Goal: Navigation & Orientation: Understand site structure

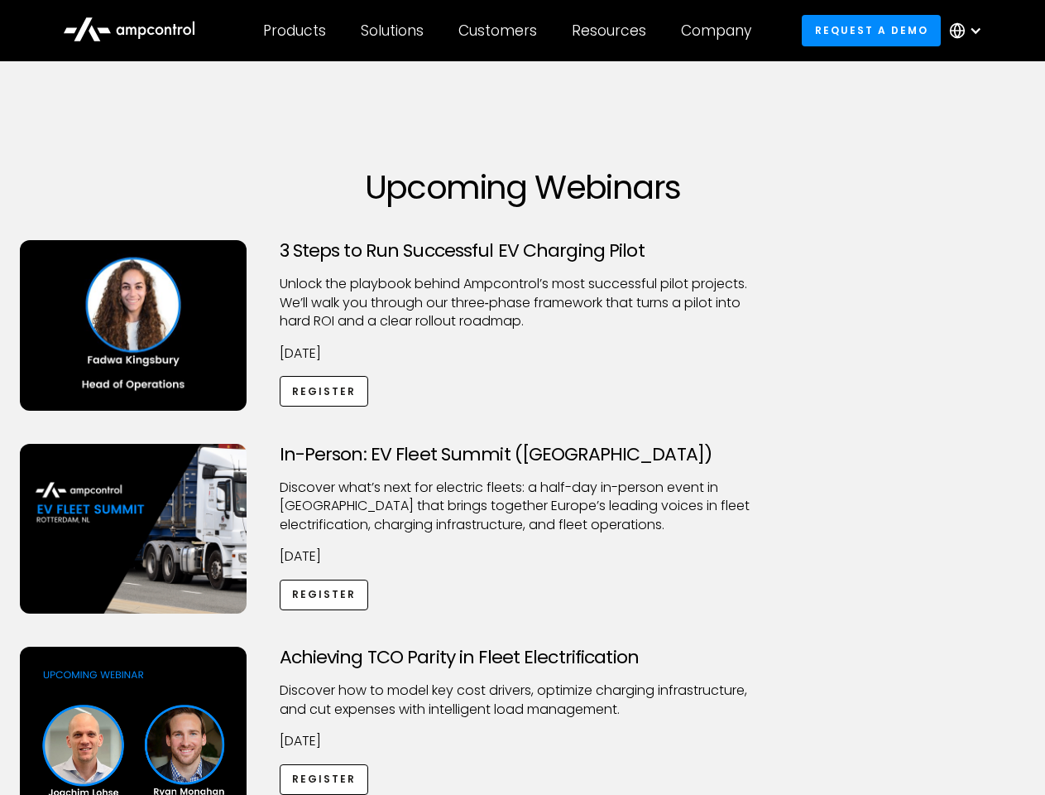
click at [509, 31] on div "Customers" at bounding box center [498, 31] width 79 height 18
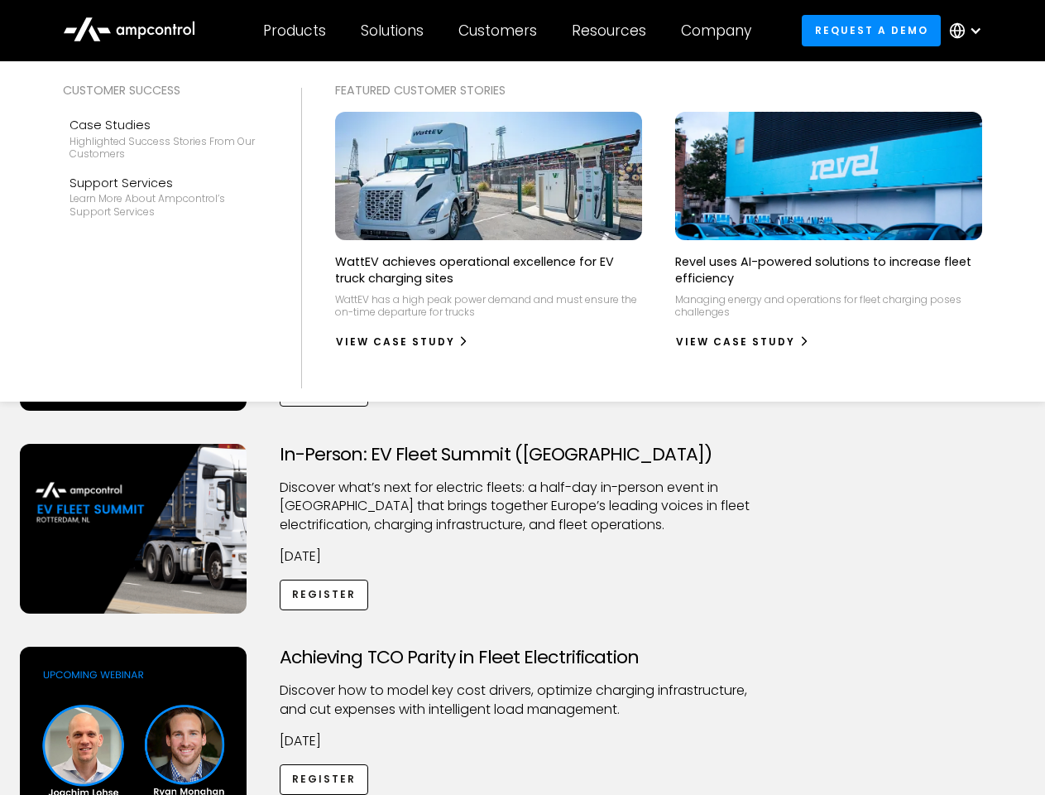
click at [294, 31] on div "Products" at bounding box center [294, 31] width 63 height 18
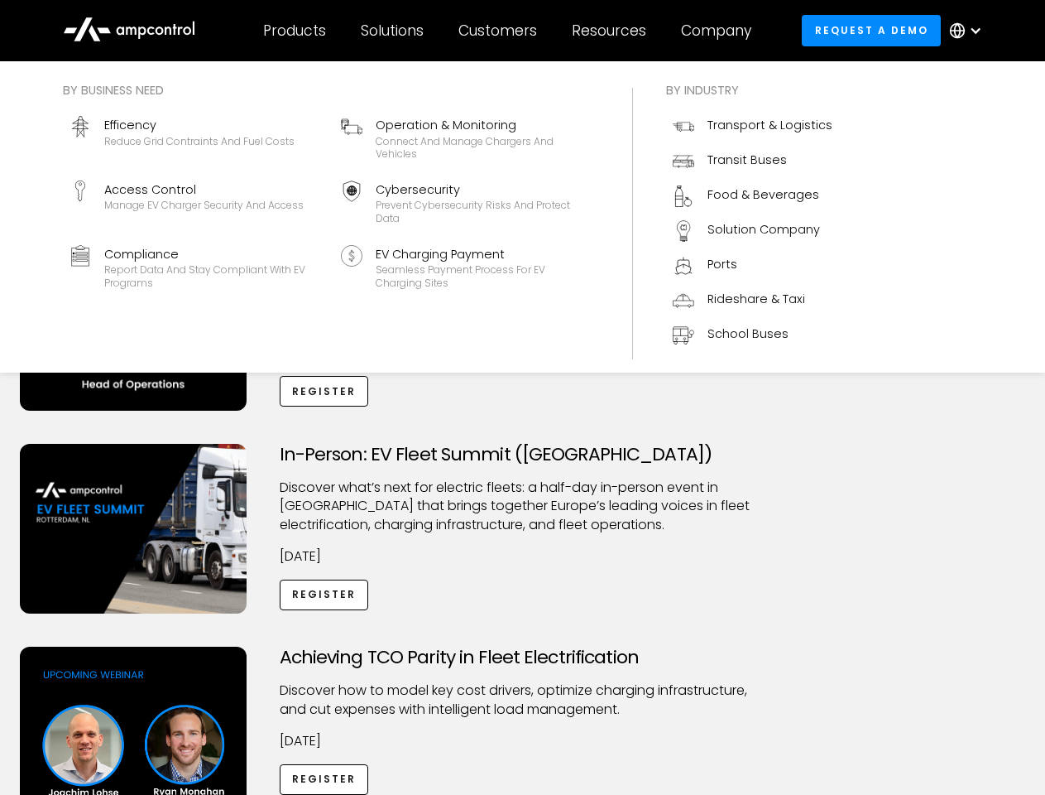
click at [393, 31] on div "Solutions" at bounding box center [392, 31] width 63 height 18
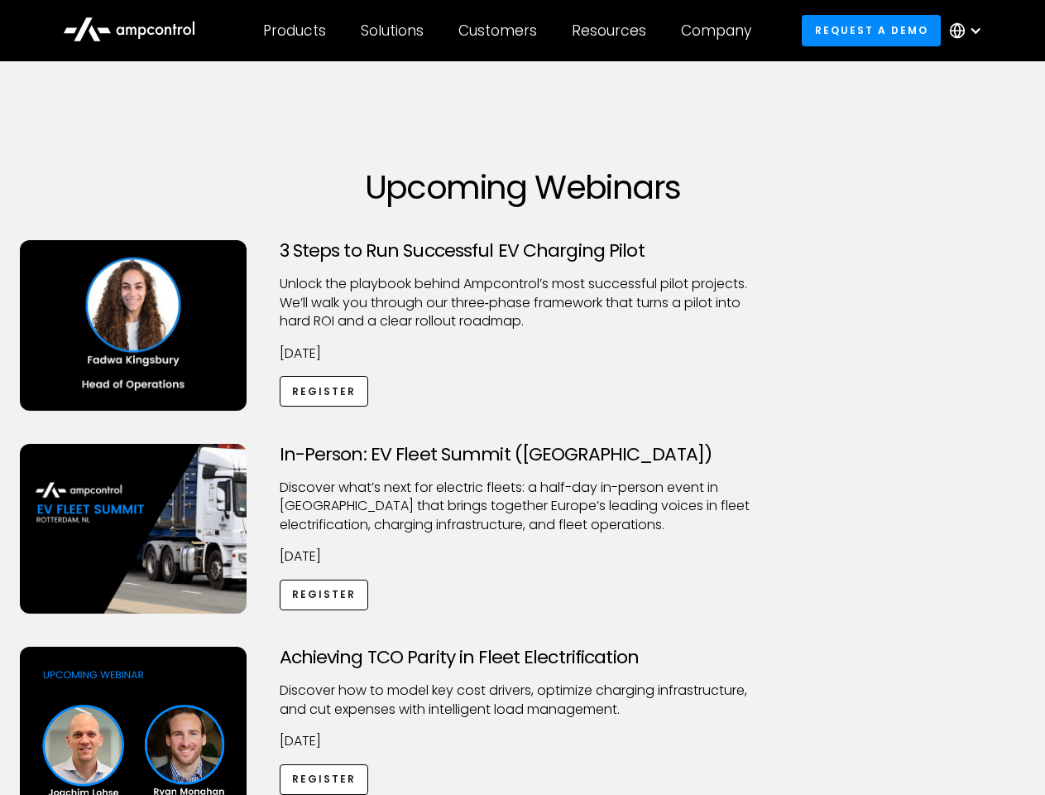
click at [501, 31] on div "Customers" at bounding box center [498, 31] width 79 height 18
click at [613, 31] on div "Resources" at bounding box center [609, 31] width 74 height 18
click at [722, 31] on div "Company" at bounding box center [716, 31] width 70 height 18
click at [970, 31] on div at bounding box center [975, 30] width 13 height 13
